Goal: Information Seeking & Learning: Learn about a topic

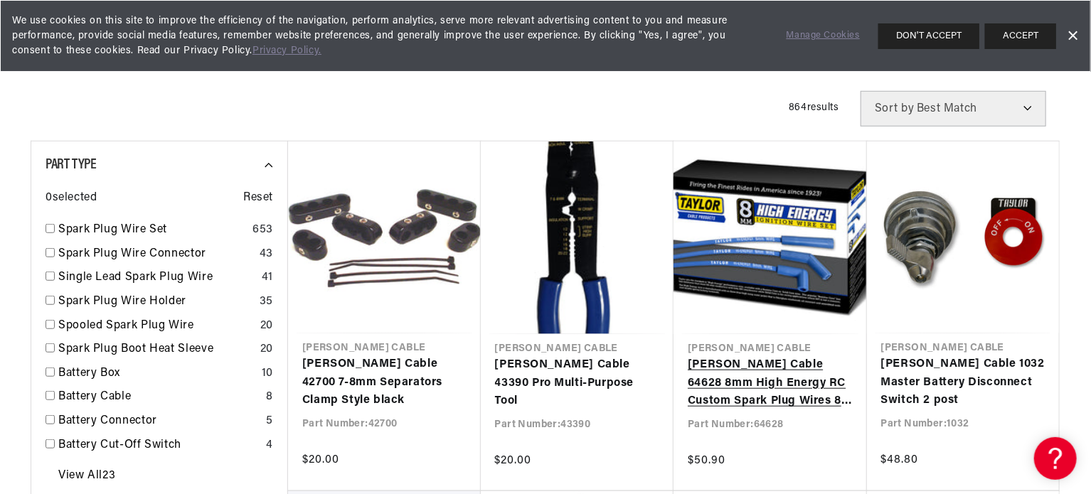
scroll to position [0, 431]
click at [723, 375] on link "Taylor Cable 64628 8mm High Energy RC Custom Spark Plug Wires 8 cyl blue" at bounding box center [770, 383] width 165 height 55
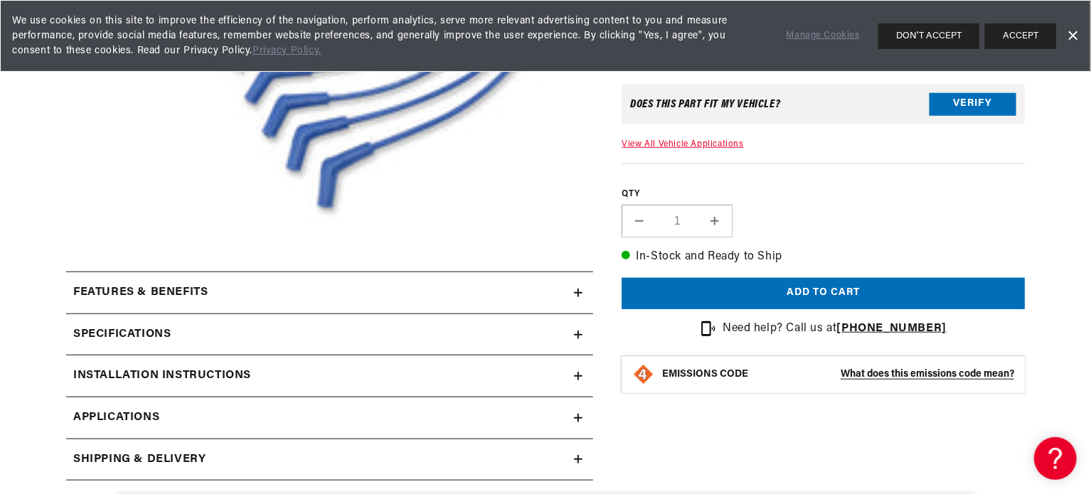
click at [863, 375] on strong "What does this emissions code mean?" at bounding box center [928, 374] width 174 height 11
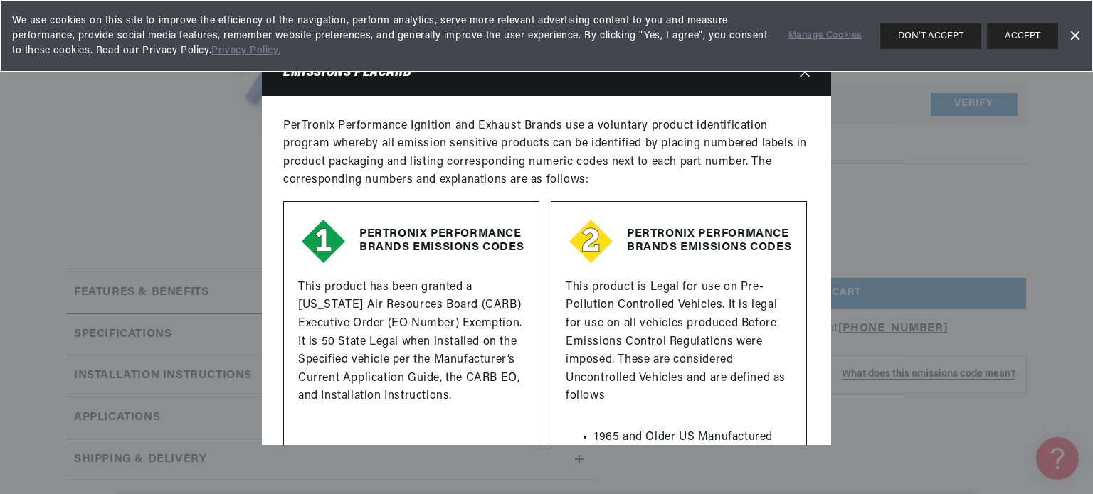
click at [1076, 28] on link "Dismiss Banner" at bounding box center [1074, 36] width 21 height 21
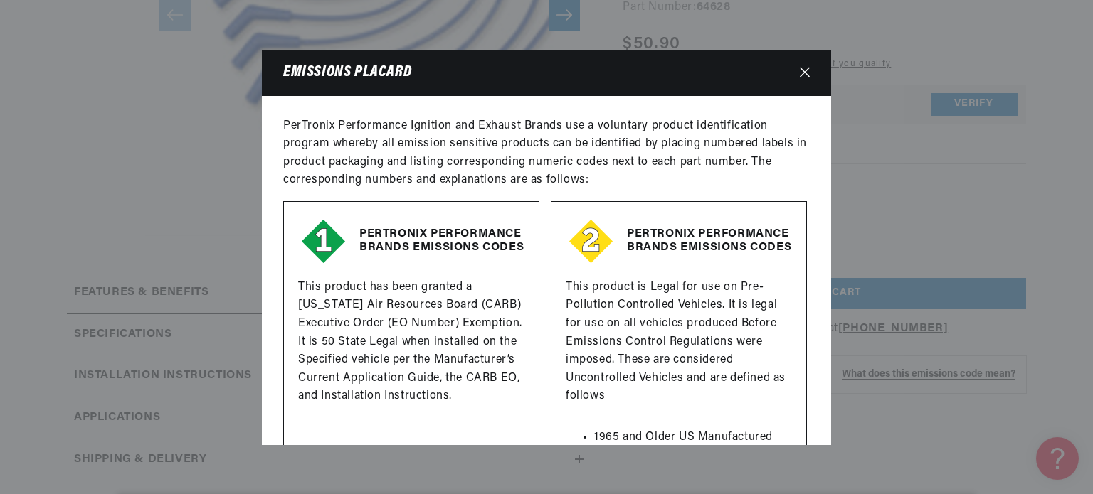
click at [804, 70] on icon "Close" at bounding box center [805, 72] width 10 height 10
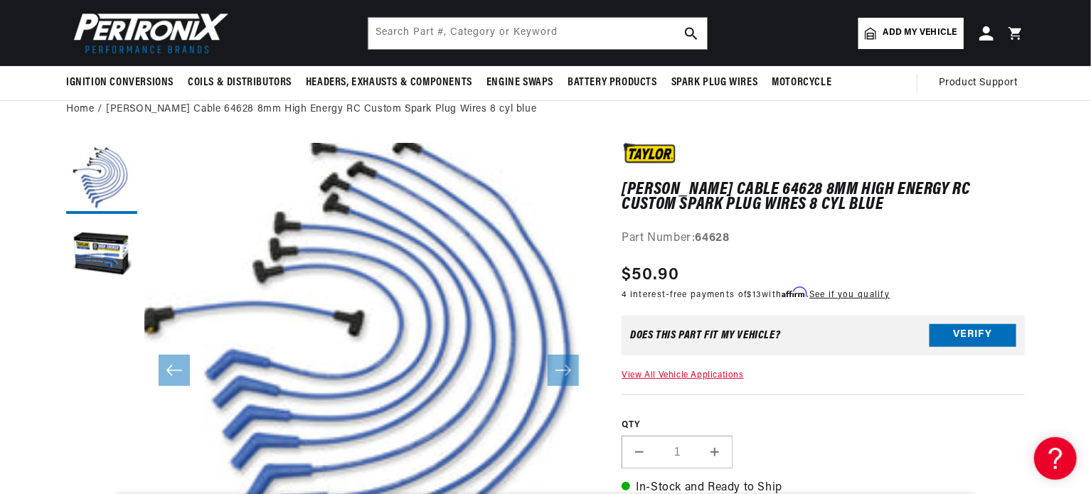
scroll to position [0, 0]
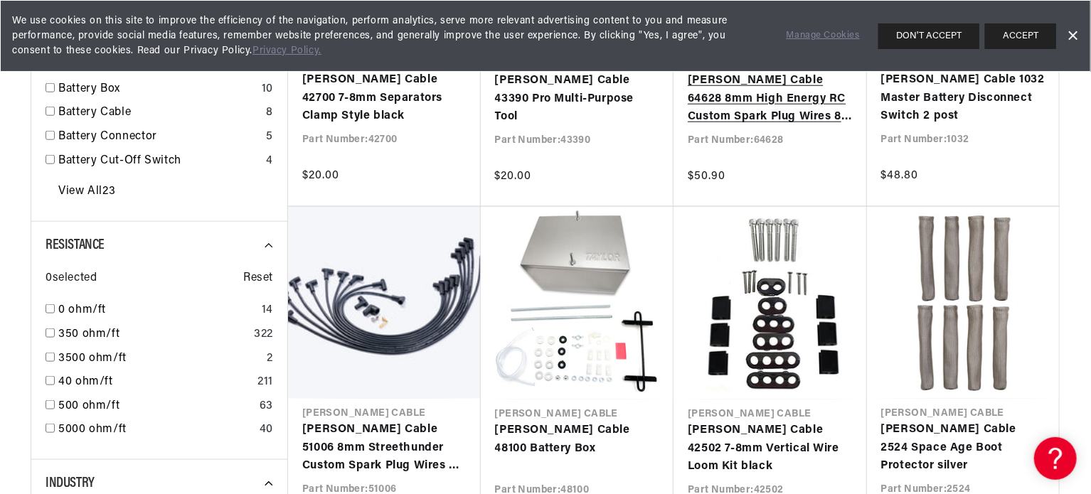
scroll to position [854, 0]
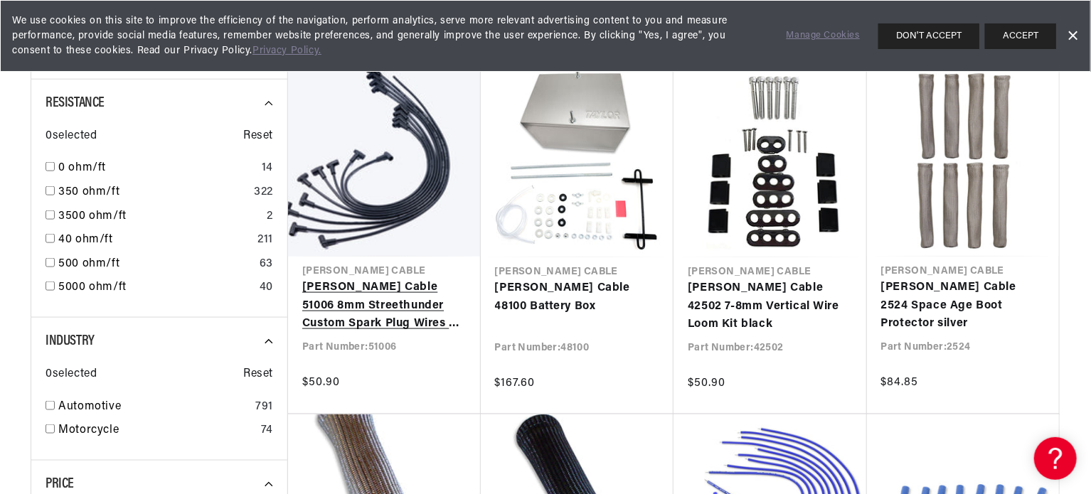
click at [367, 310] on link "[PERSON_NAME] Cable 51006 8mm Streethunder Custom Spark Plug Wires 8 cyl black" at bounding box center [384, 306] width 164 height 55
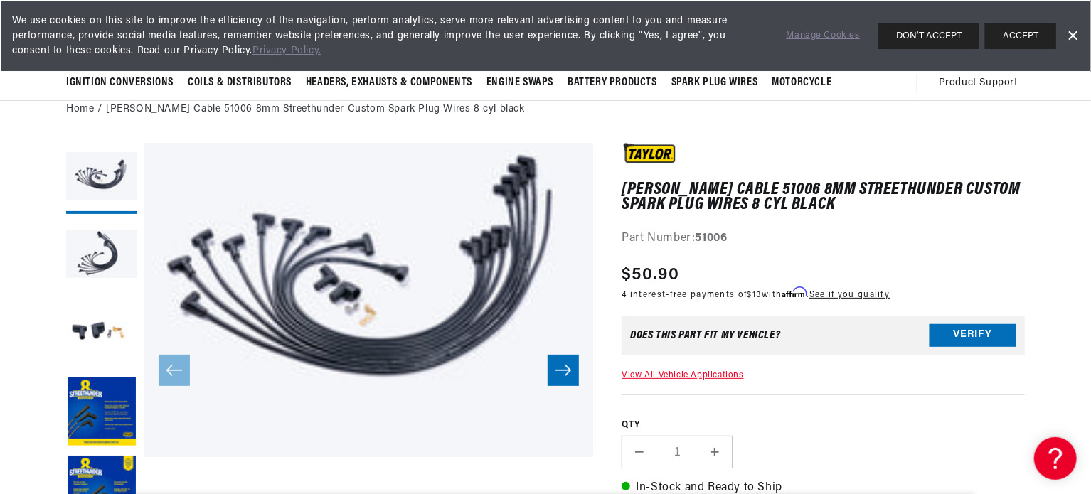
scroll to position [0, 431]
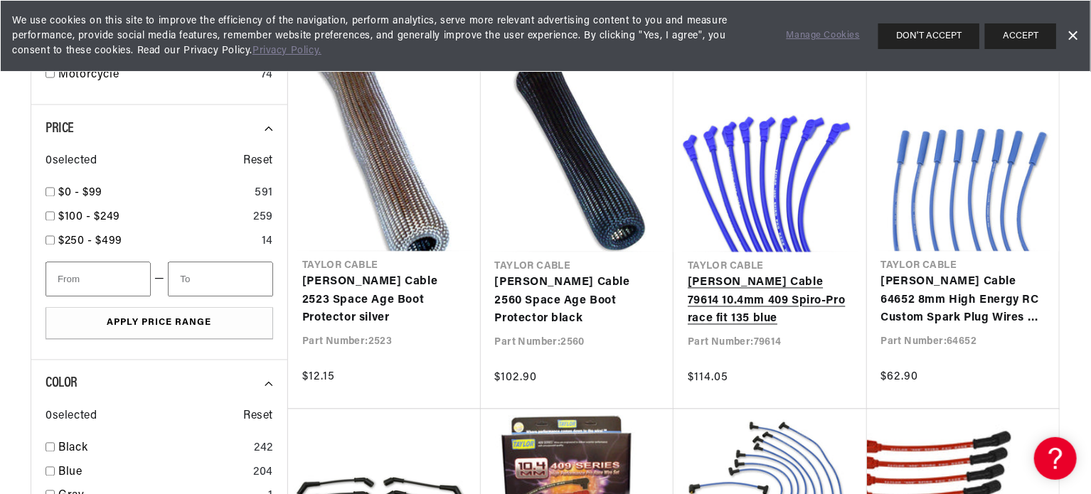
scroll to position [0, 431]
click at [757, 275] on link "[PERSON_NAME] Cable 79614 10.4mm 409 Spiro-Pro race fit 135 blue" at bounding box center [770, 302] width 165 height 55
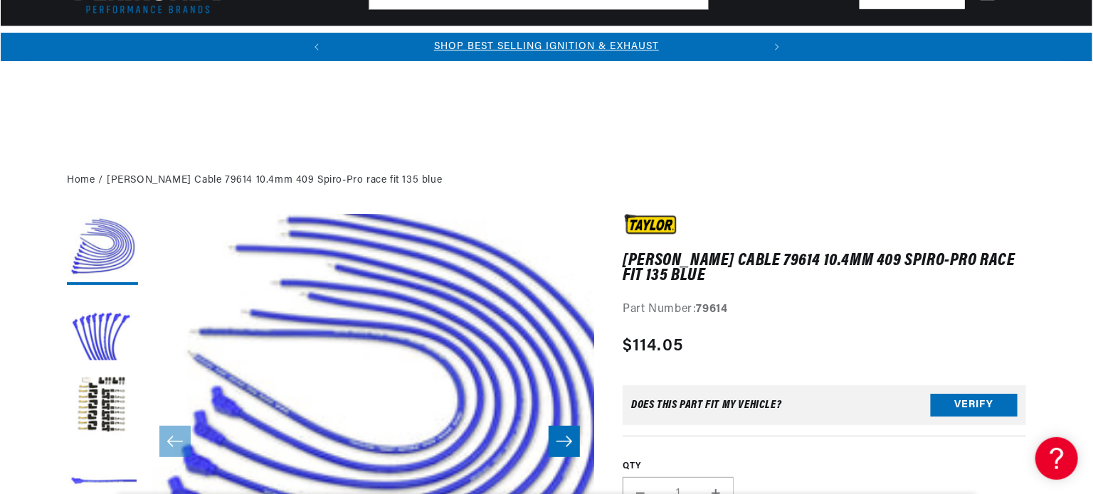
scroll to position [213, 0]
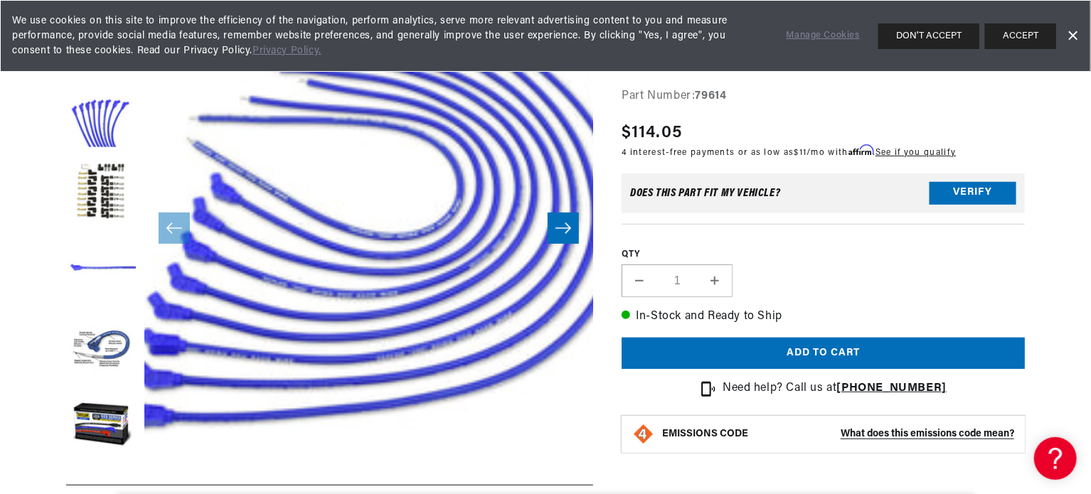
click at [867, 433] on strong "What does this emissions code mean?" at bounding box center [928, 434] width 174 height 11
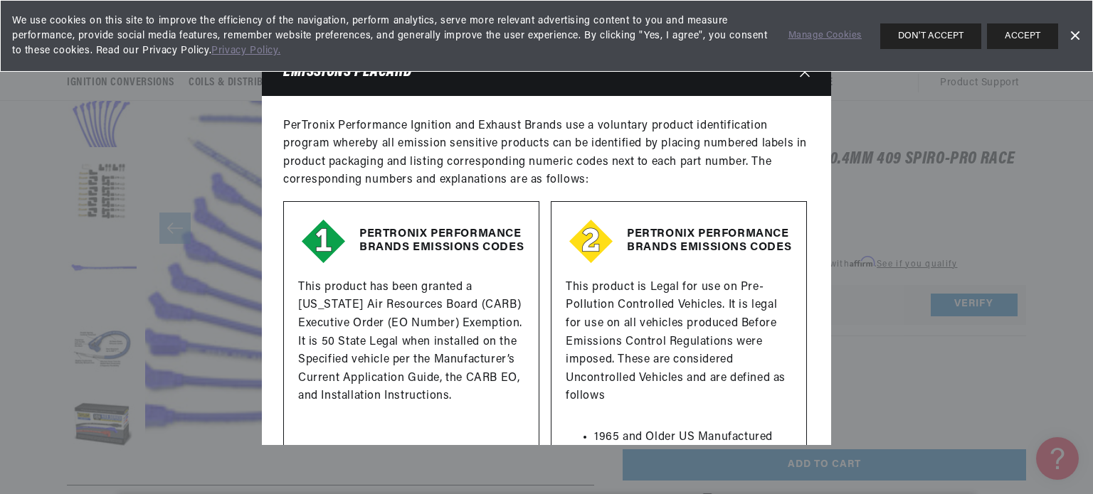
scroll to position [0, 0]
drag, startPoint x: 545, startPoint y: 327, endPoint x: 494, endPoint y: 103, distance: 229.0
click at [494, 103] on div "PerTronix Performance Ignition and Exhaust Brands use a voluntary product ident…" at bounding box center [546, 270] width 569 height 349
copy p "h"
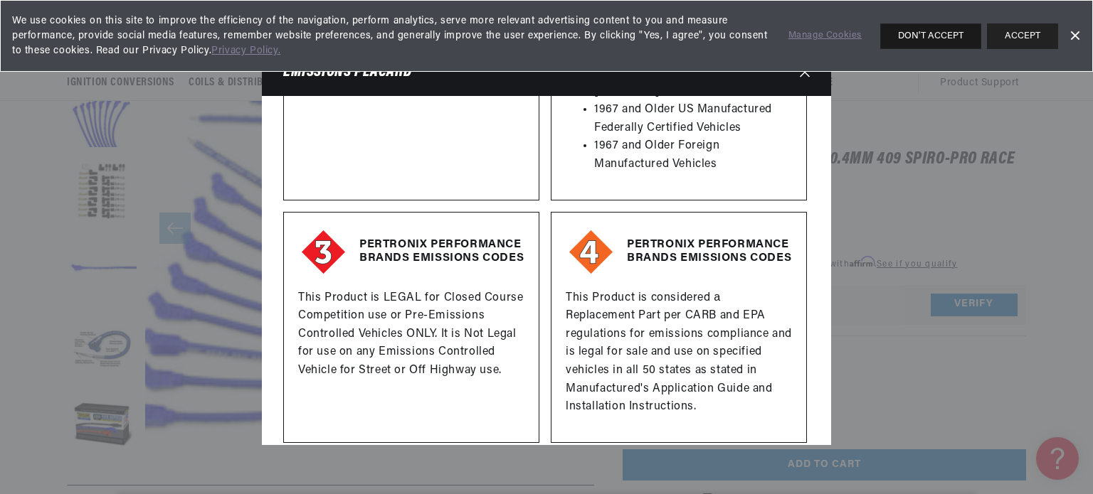
scroll to position [0, 431]
click at [1083, 33] on link "Dismiss Banner" at bounding box center [1074, 36] width 21 height 21
